Goal: Find specific page/section: Find specific page/section

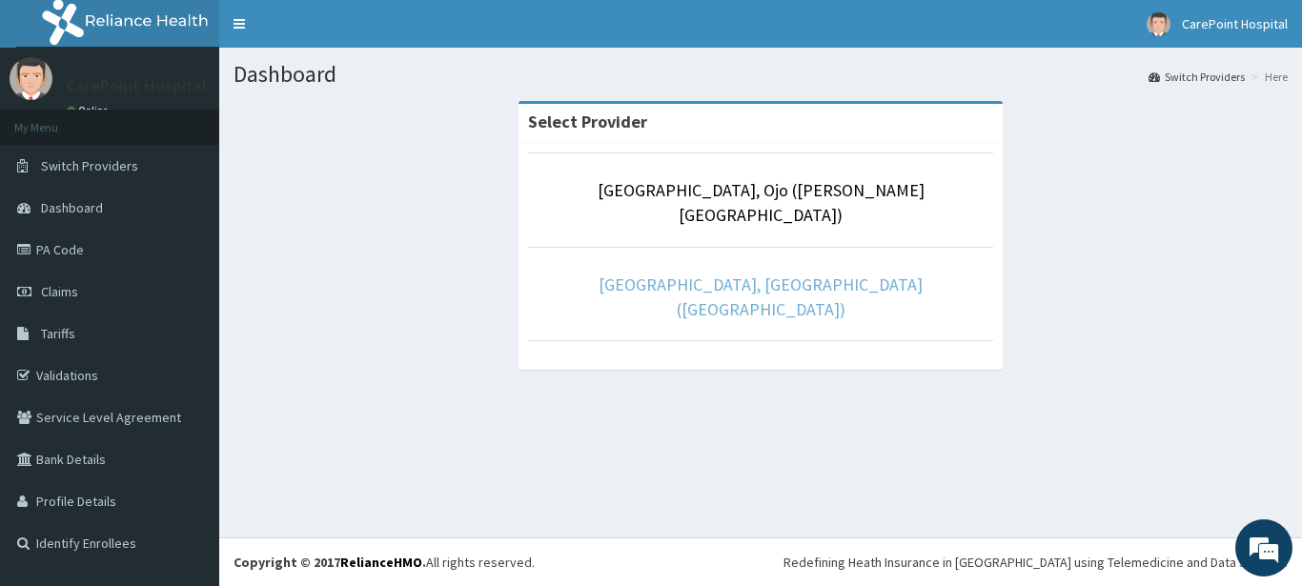
click at [628, 274] on link "[GEOGRAPHIC_DATA], [GEOGRAPHIC_DATA] ([GEOGRAPHIC_DATA])" at bounding box center [761, 297] width 324 height 47
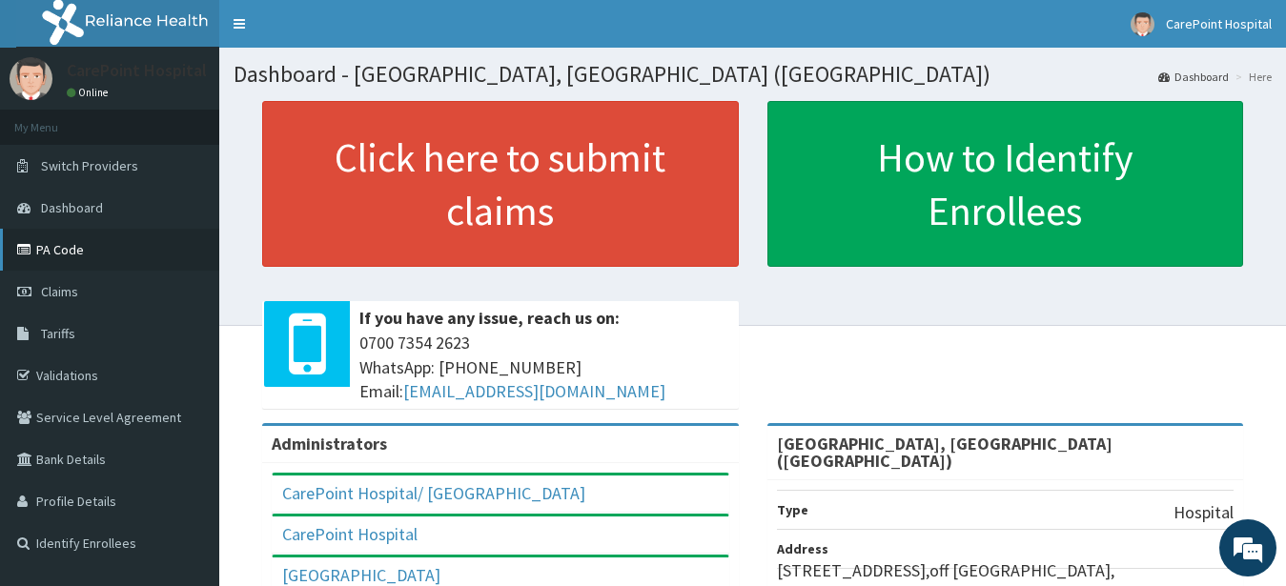
click at [98, 248] on link "PA Code" at bounding box center [109, 250] width 219 height 42
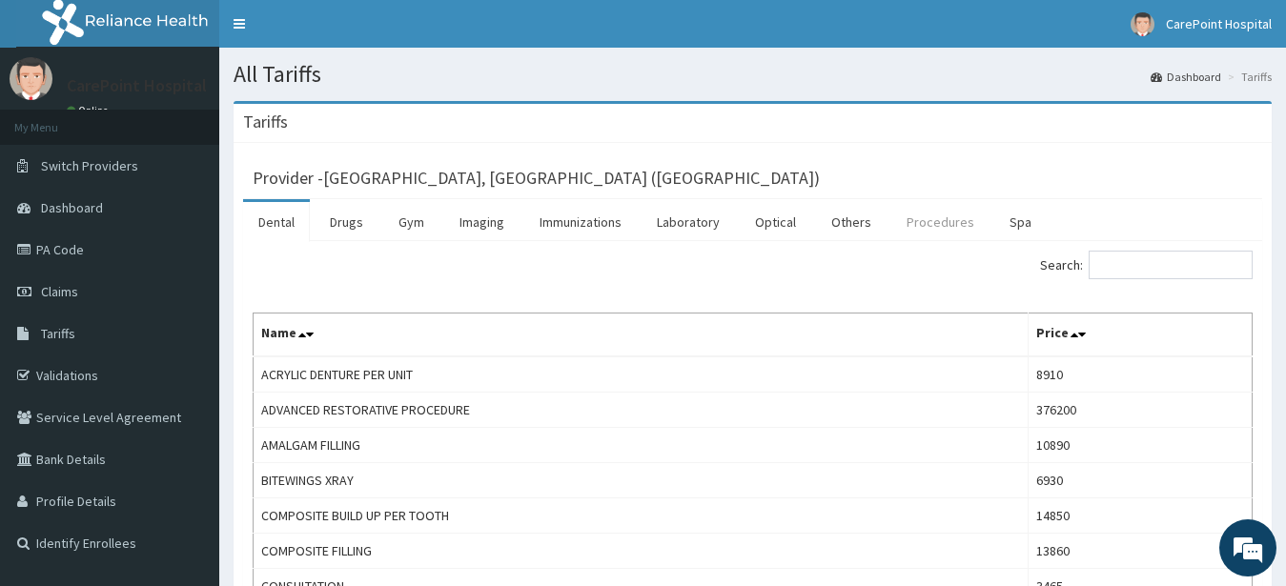
click at [946, 218] on link "Procedures" at bounding box center [940, 222] width 98 height 40
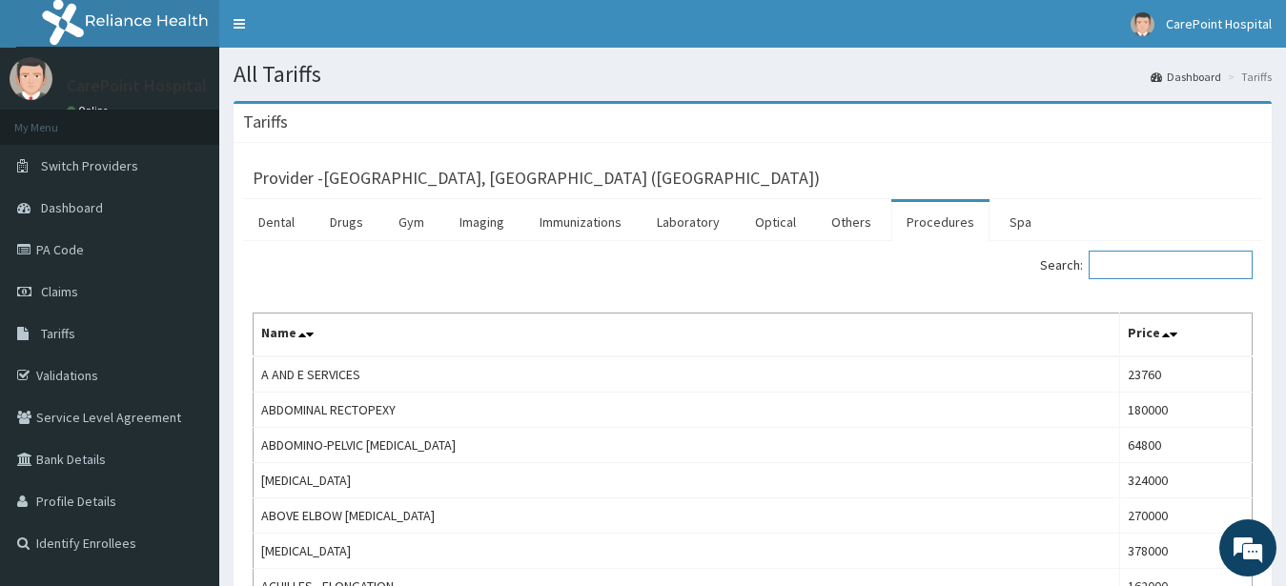
click at [1204, 267] on input "Search:" at bounding box center [1170, 265] width 164 height 29
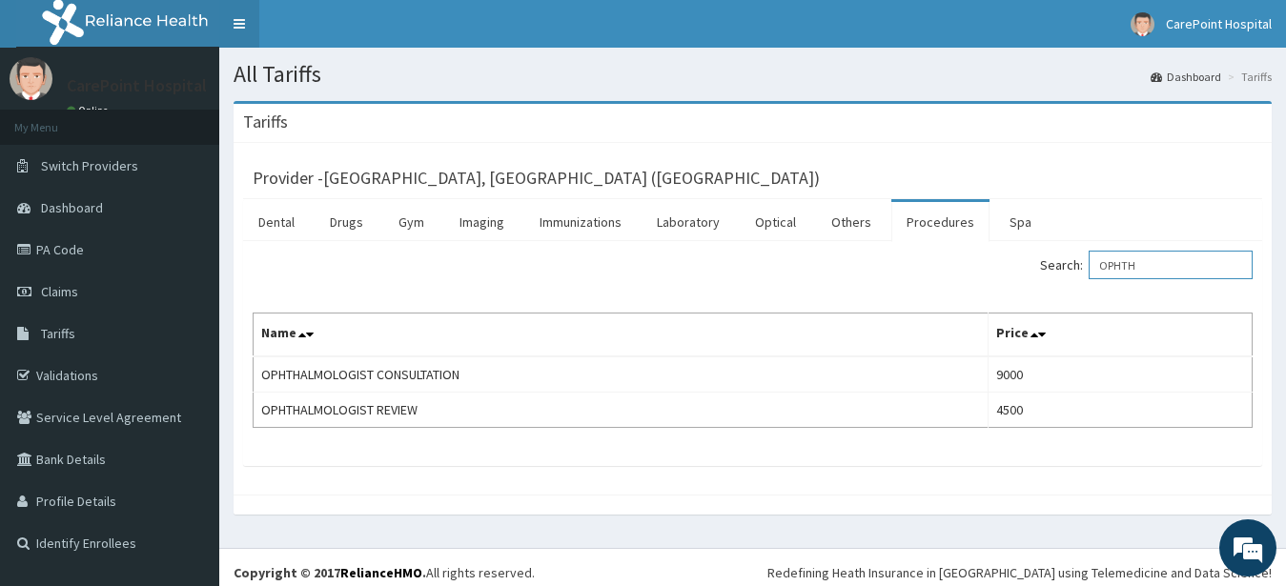
type input "OPHTH"
